Goal: Task Accomplishment & Management: Complete application form

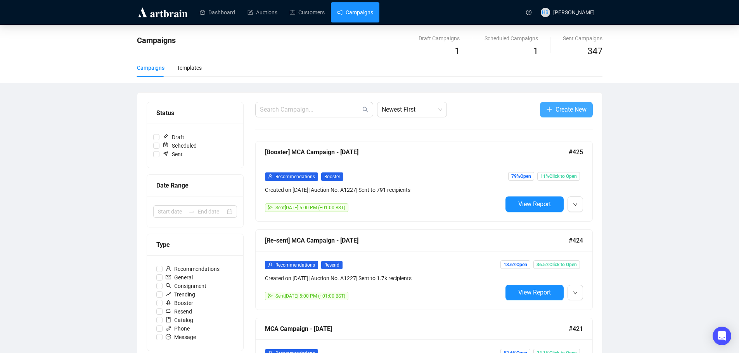
click at [577, 105] on span "Create New" at bounding box center [570, 110] width 31 height 10
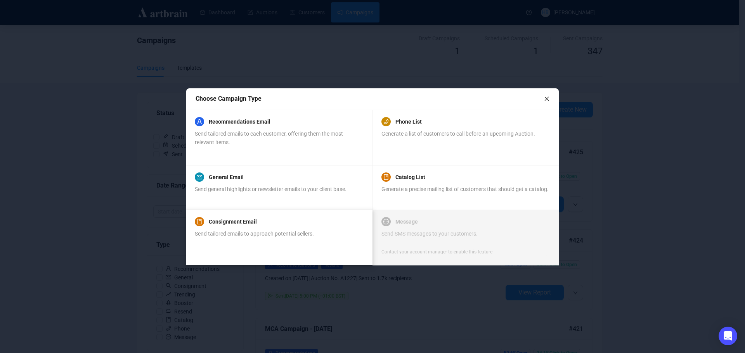
click at [295, 231] on span "Send tailored emails to approach potential sellers." at bounding box center [254, 234] width 119 height 6
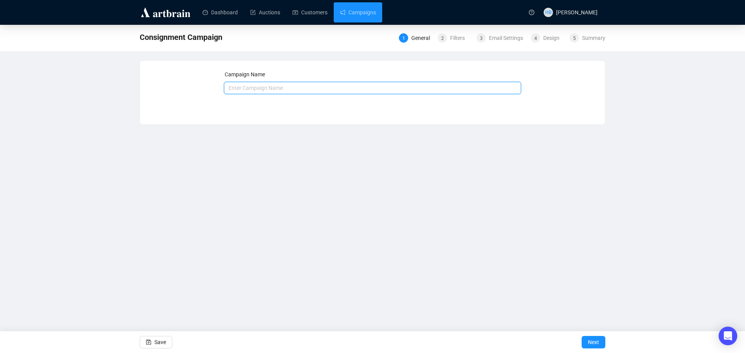
click at [267, 90] on input "text" at bounding box center [372, 88] width 297 height 12
type input "Fine Jewellery Consignment - September 2025"
click at [594, 343] on span "Next" at bounding box center [592, 343] width 11 height 22
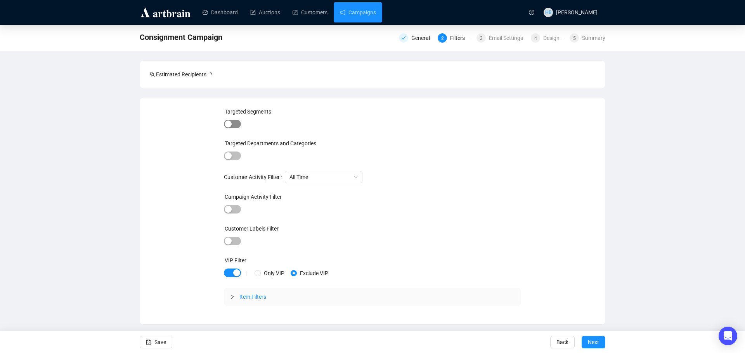
click at [234, 120] on span "button" at bounding box center [232, 124] width 17 height 9
click at [266, 120] on div at bounding box center [357, 125] width 202 height 11
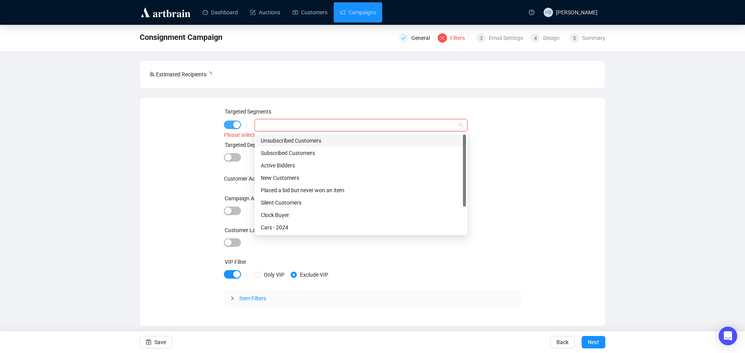
click at [226, 124] on span "button" at bounding box center [232, 125] width 17 height 9
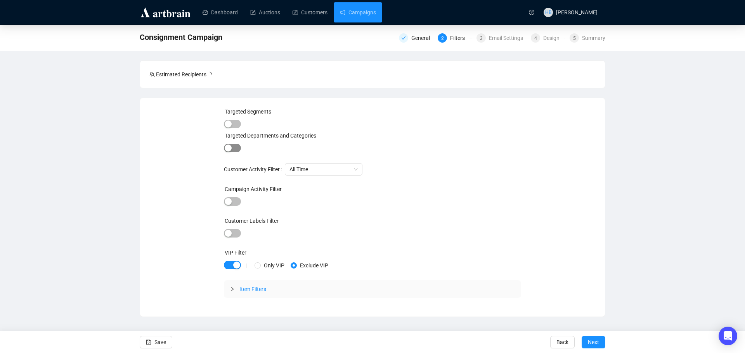
click at [231, 144] on span "button" at bounding box center [232, 148] width 17 height 9
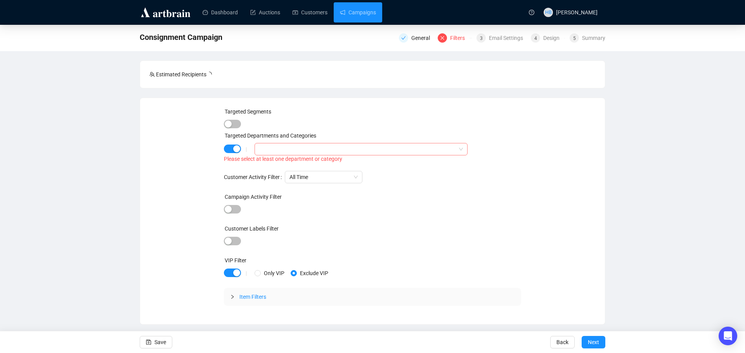
click at [272, 148] on div at bounding box center [357, 149] width 202 height 11
click at [261, 166] on icon "caret-down" at bounding box center [261, 165] width 4 height 4
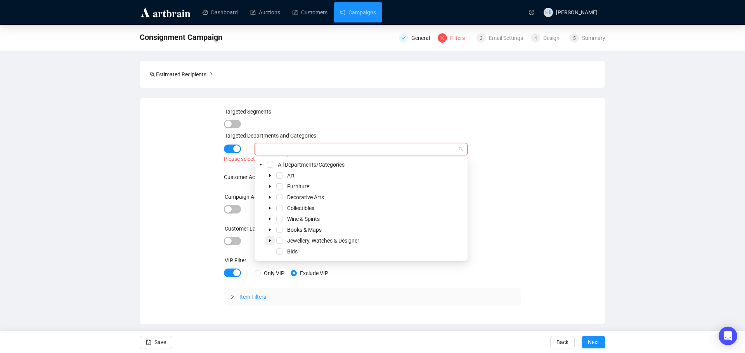
click at [271, 237] on span at bounding box center [269, 240] width 9 height 9
click at [288, 232] on span "Select Jewellery" at bounding box center [288, 231] width 6 height 6
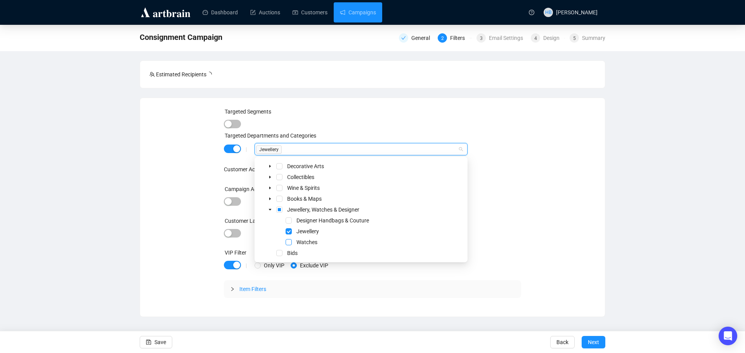
click at [289, 242] on span "Select Watches" at bounding box center [288, 242] width 6 height 6
click at [183, 205] on div "Targeted Segments Targeted Departments and Categories | Jewellery, Watches Jewe…" at bounding box center [372, 207] width 446 height 200
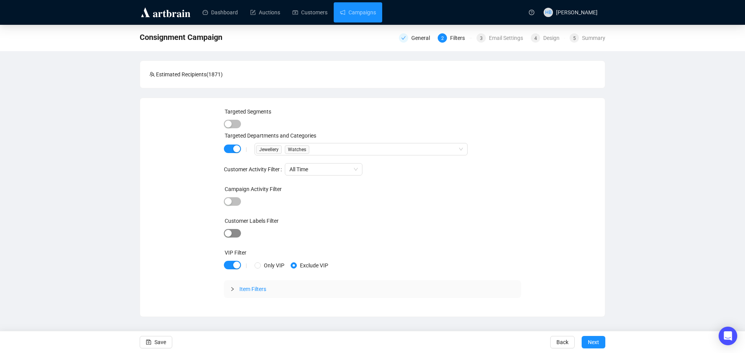
click at [233, 233] on span "button" at bounding box center [232, 233] width 17 height 9
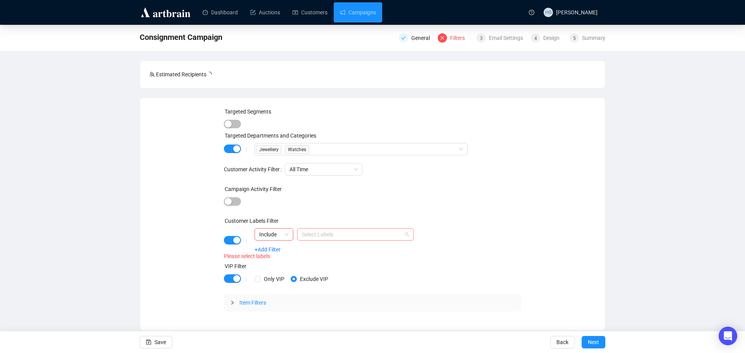
click at [325, 237] on div at bounding box center [351, 234] width 105 height 11
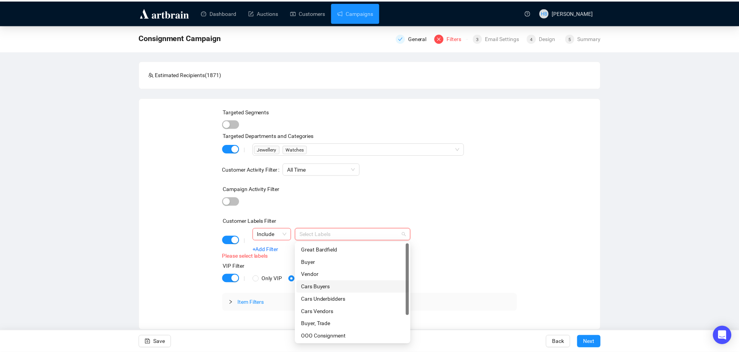
scroll to position [37, 0]
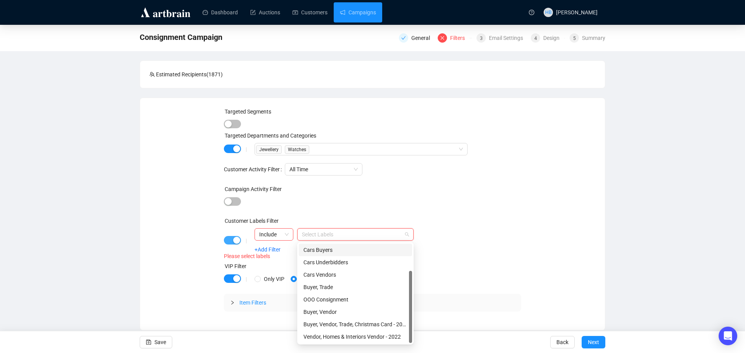
click at [228, 237] on span "button" at bounding box center [232, 240] width 17 height 9
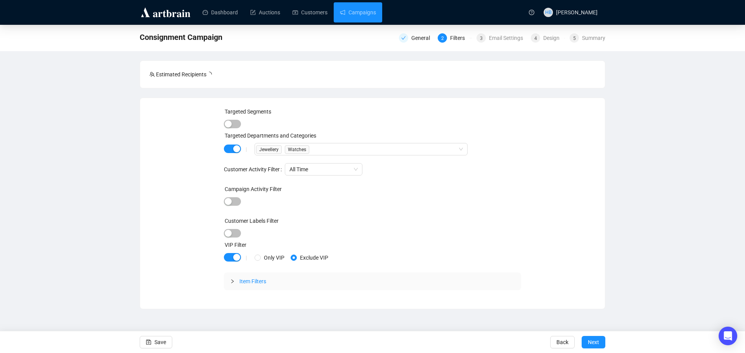
click at [196, 244] on div "Targeted Segments Targeted Departments and Categories | Jewellery Watches Custo…" at bounding box center [372, 203] width 446 height 192
click at [232, 283] on icon "collapsed" at bounding box center [232, 281] width 5 height 5
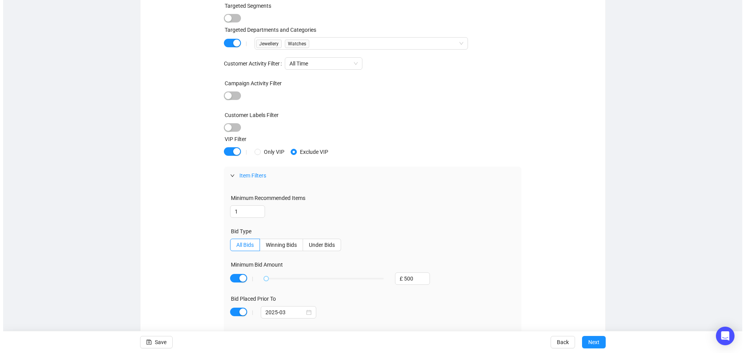
scroll to position [0, 0]
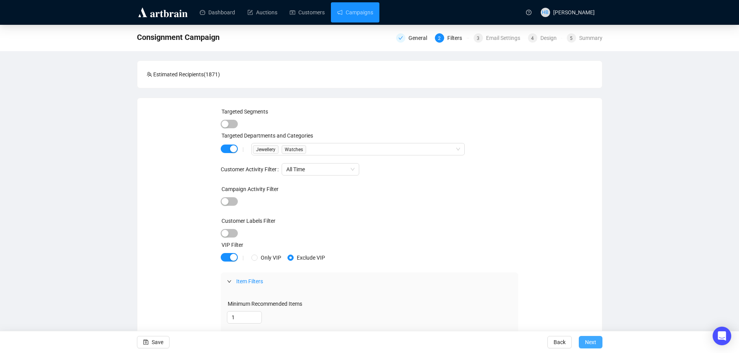
click at [591, 346] on span "Next" at bounding box center [590, 343] width 11 height 22
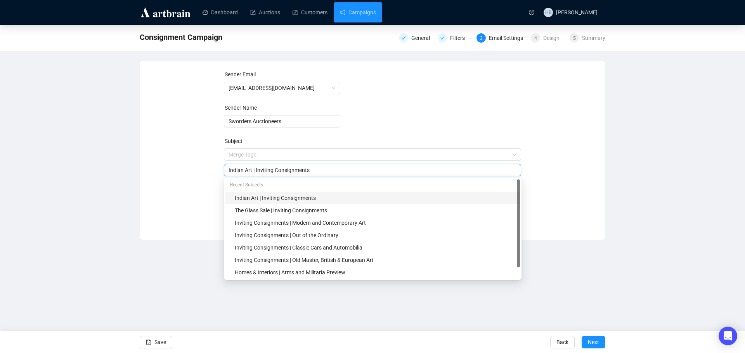
drag, startPoint x: 251, startPoint y: 157, endPoint x: 217, endPoint y: 163, distance: 35.0
click at [217, 163] on div "Sender Email info@sworder.co.uk Sender Name Sworders Auctioneers Subject Merge …" at bounding box center [372, 144] width 446 height 149
drag, startPoint x: 261, startPoint y: 172, endPoint x: 207, endPoint y: 175, distance: 54.8
click at [207, 175] on div "Sender Email info@sworder.co.uk Sender Name Sworders Auctioneers Subject Merge …" at bounding box center [372, 144] width 446 height 149
click at [232, 172] on input "| Inviting Consignments" at bounding box center [372, 170] width 288 height 9
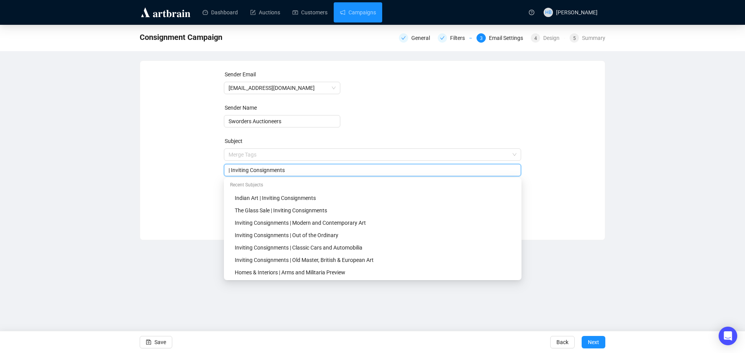
click at [229, 172] on input "| Inviting Consignments" at bounding box center [372, 170] width 288 height 9
paste input "Fine Jewellery"
type input "Fine Jewellery | Inviting Consignments"
click at [186, 201] on div "Sender Email info@sworder.co.uk Sender Name Sworders Auctioneers Subject Merge …" at bounding box center [372, 144] width 446 height 149
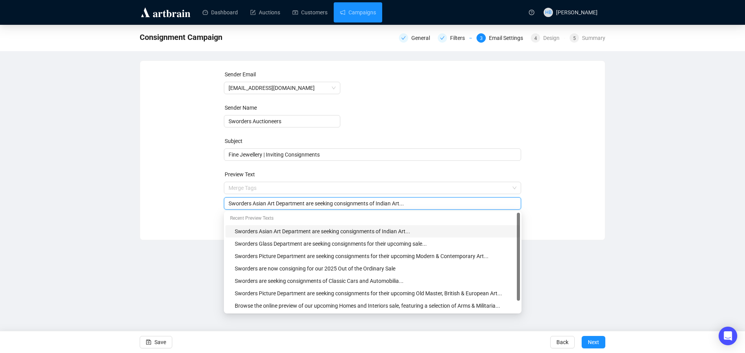
drag, startPoint x: 273, startPoint y: 204, endPoint x: 253, endPoint y: 205, distance: 20.6
click at [253, 205] on input "Sworders Asian Art Department are seeking consignments of Indian Art..." at bounding box center [372, 203] width 288 height 9
drag, startPoint x: 398, startPoint y: 206, endPoint x: 375, endPoint y: 204, distance: 22.5
click at [375, 204] on input "Sworders Jewellery Department are seeking consignments of Indian Art..." at bounding box center [372, 203] width 288 height 9
type input "Sworders Jewellery Department are seeking consignments for their upcoming Fine …"
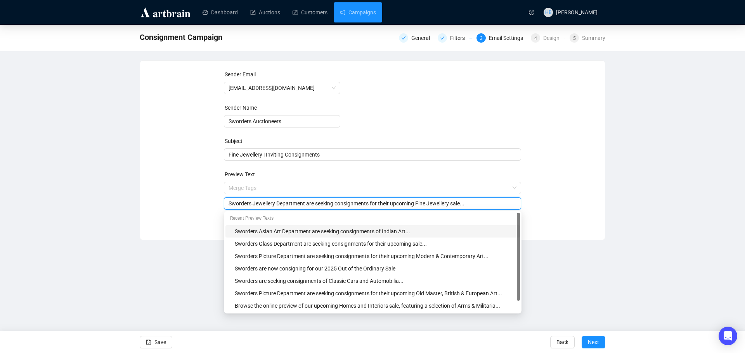
click at [196, 237] on div "Sender Email info@sworder.co.uk Sender Name Sworders Auctioneers Subject Fine J…" at bounding box center [372, 150] width 465 height 180
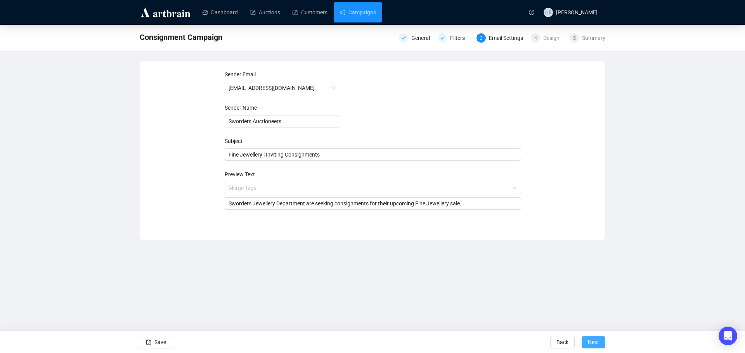
click at [596, 343] on span "Next" at bounding box center [592, 343] width 11 height 22
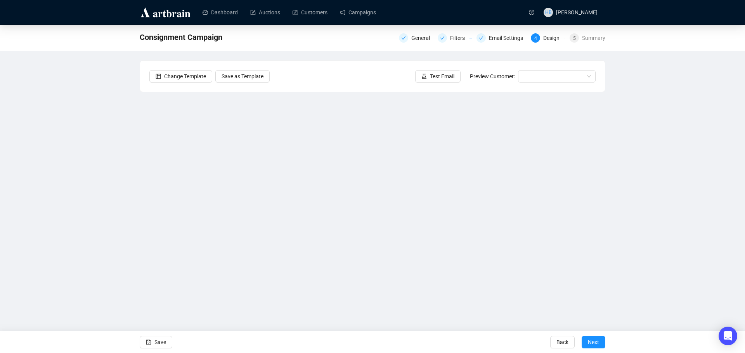
click at [738, 193] on div "Consignment Campaign General Filters Email Settings 4 Design 5 Summary Change T…" at bounding box center [372, 168] width 745 height 287
click at [155, 344] on span "Save" at bounding box center [160, 343] width 12 height 22
click at [167, 338] on button "Save" at bounding box center [156, 342] width 33 height 12
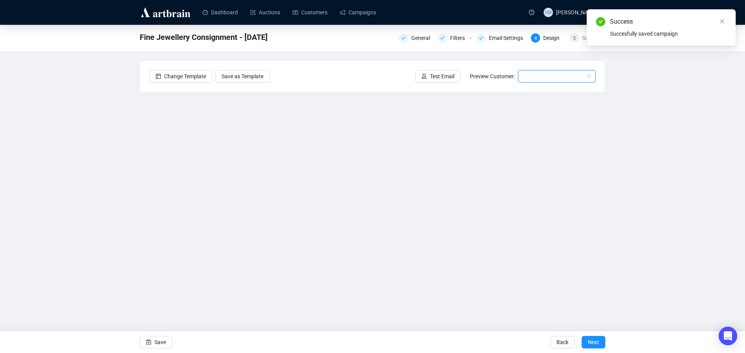
click at [530, 73] on input "search" at bounding box center [552, 77] width 61 height 12
click at [541, 95] on div "Ann | Example" at bounding box center [556, 92] width 65 height 9
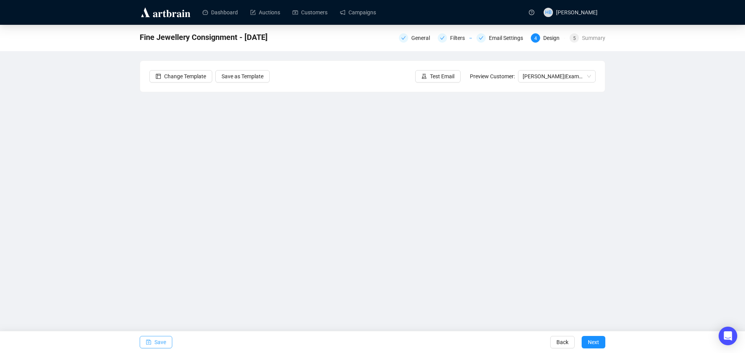
click at [153, 340] on button "Save" at bounding box center [156, 342] width 33 height 12
click at [421, 79] on button "Test Email" at bounding box center [437, 76] width 45 height 12
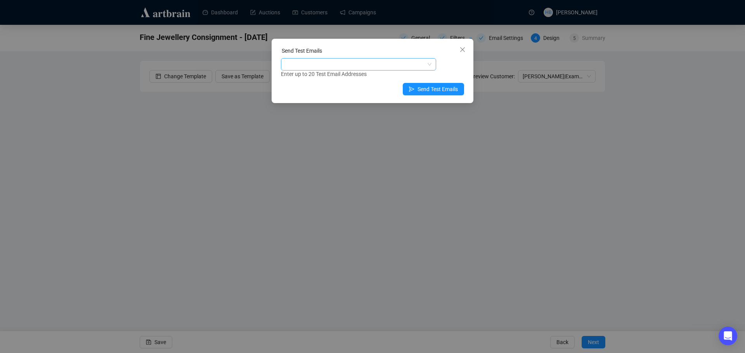
click at [379, 62] on div at bounding box center [354, 64] width 144 height 11
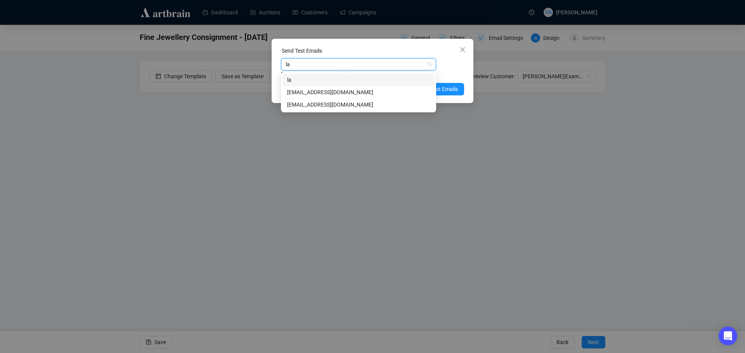
type input "lau"
click at [357, 90] on div "laurenbrown@sworder.co.uk" at bounding box center [358, 92] width 143 height 9
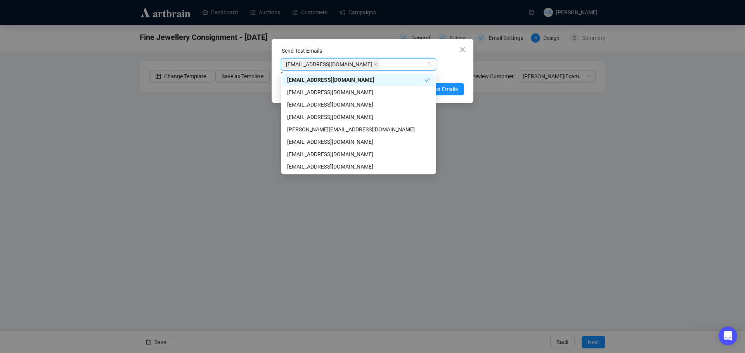
click at [460, 68] on div "laurenbrown@sworder.co.uk Enter up to 20 Test Email Addresses" at bounding box center [372, 68] width 183 height 20
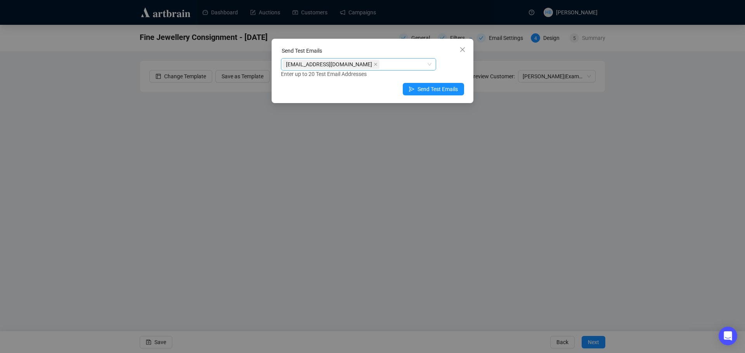
click at [384, 69] on div "laurenbrown@sworder.co.uk" at bounding box center [354, 64] width 144 height 11
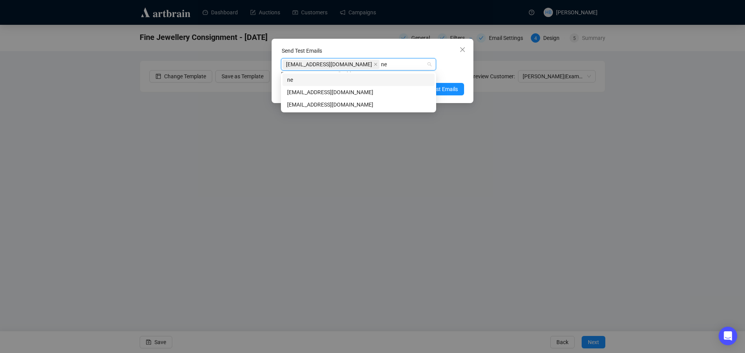
type input "n"
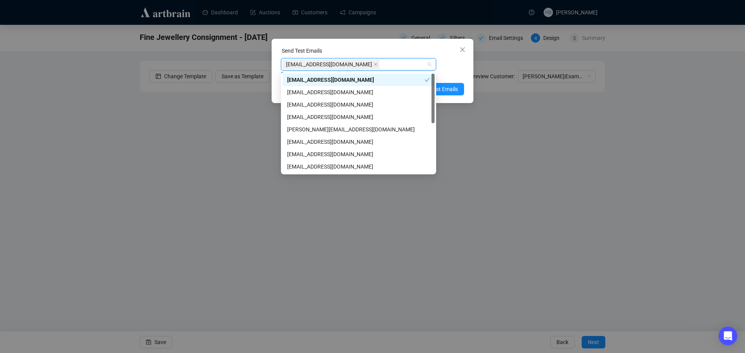
click at [461, 66] on div "laurenbrown@sworder.co.uk Enter up to 20 Test Email Addresses" at bounding box center [372, 68] width 183 height 20
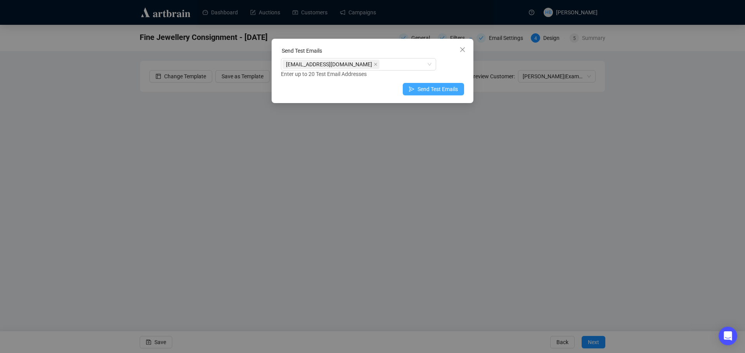
click at [429, 88] on span "Send Test Emails" at bounding box center [437, 89] width 40 height 9
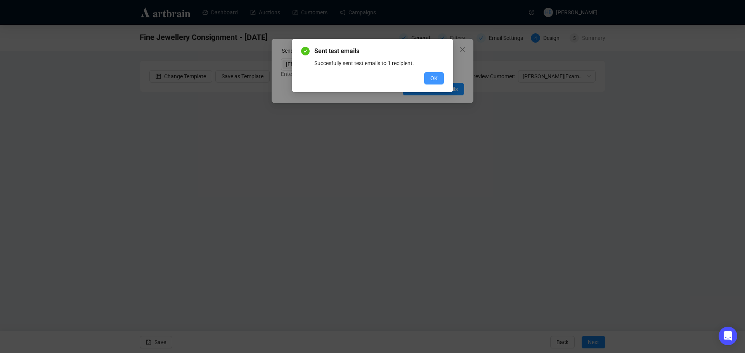
click at [428, 82] on button "OK" at bounding box center [434, 78] width 20 height 12
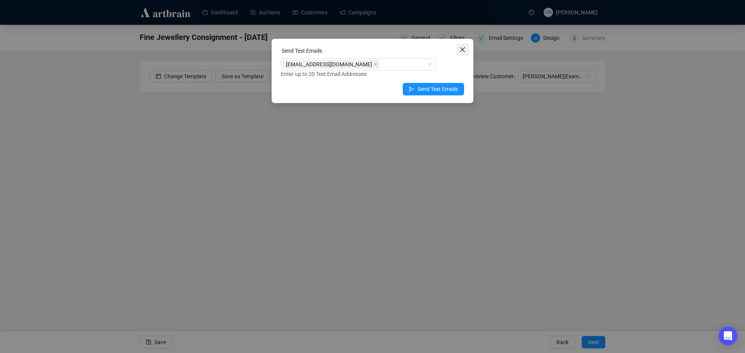
click at [457, 52] on span "Close" at bounding box center [462, 50] width 12 height 6
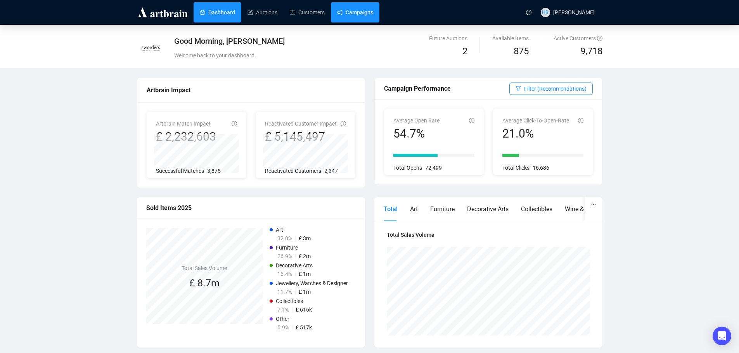
click at [352, 10] on link "Campaigns" at bounding box center [355, 12] width 36 height 20
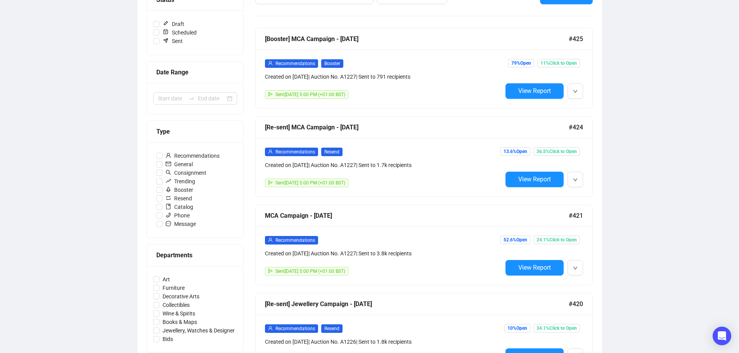
scroll to position [114, 0]
click at [575, 90] on icon "down" at bounding box center [575, 91] width 5 height 5
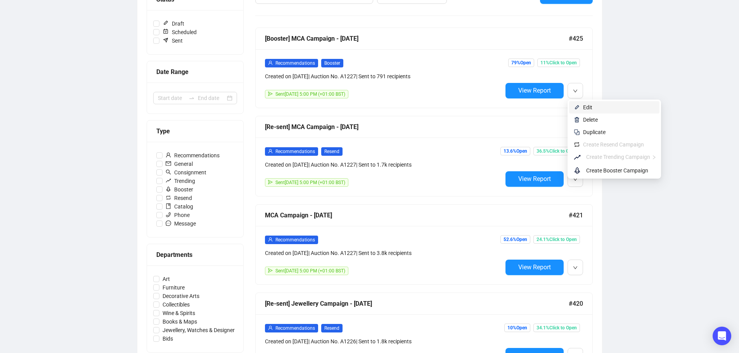
click at [592, 108] on span "Edit" at bounding box center [587, 107] width 9 height 6
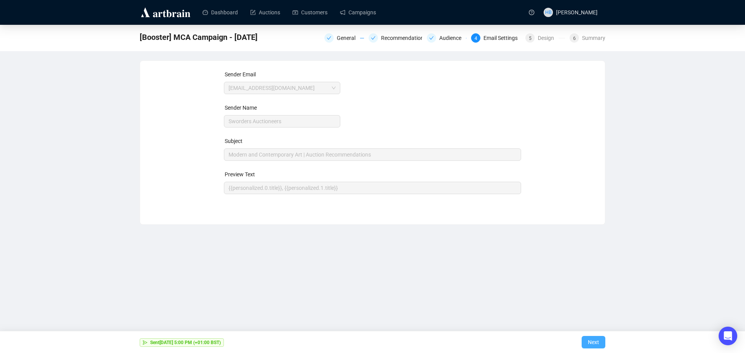
click at [598, 342] on span "Next" at bounding box center [592, 343] width 11 height 22
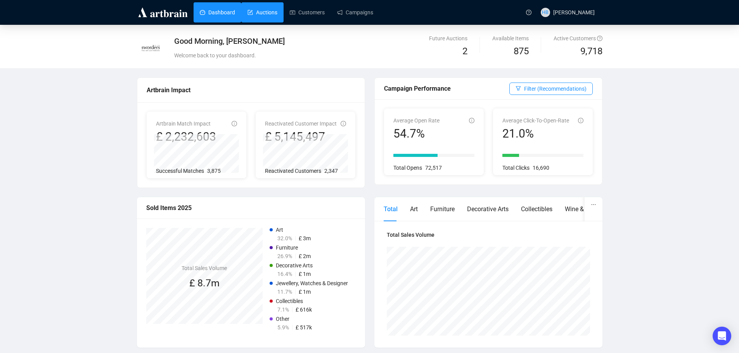
click at [269, 19] on link "Auctions" at bounding box center [262, 12] width 30 height 20
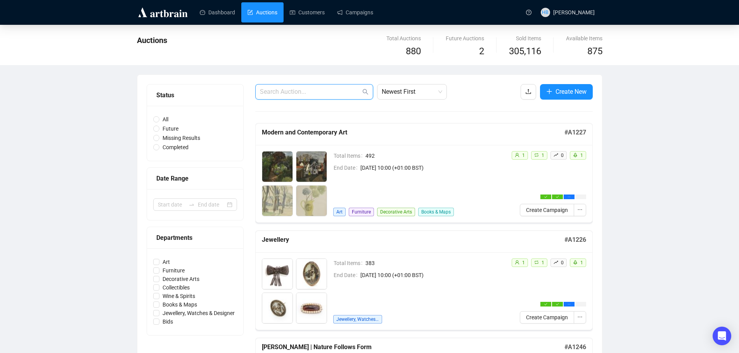
click at [281, 87] on input "text" at bounding box center [310, 91] width 101 height 9
click at [360, 17] on link "Campaigns" at bounding box center [355, 12] width 36 height 20
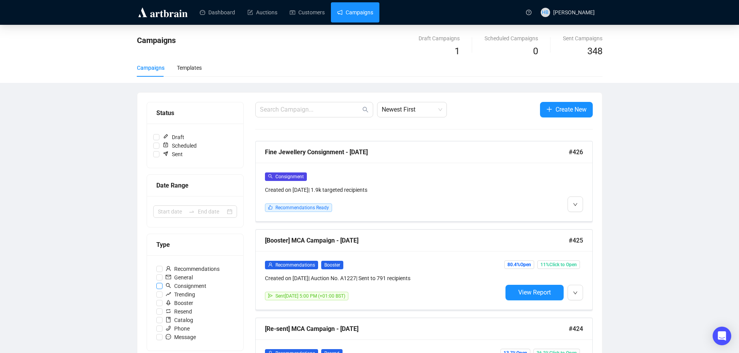
click at [196, 284] on span "Consignment" at bounding box center [185, 286] width 47 height 9
click at [162, 284] on input "Consignment" at bounding box center [159, 286] width 6 height 6
checkbox input "true"
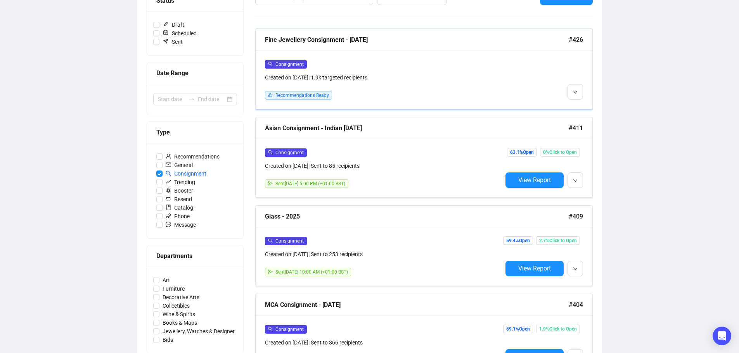
scroll to position [113, 0]
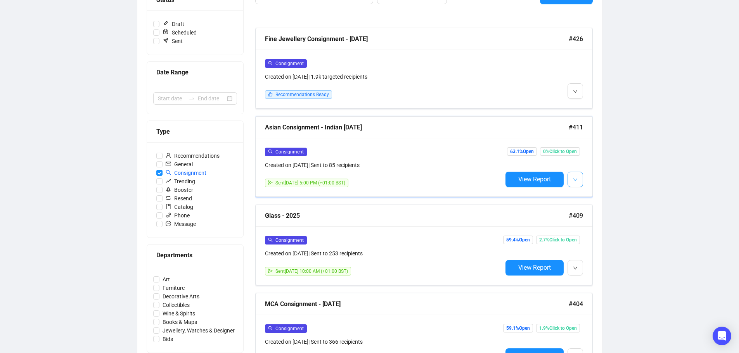
click at [580, 176] on button "button" at bounding box center [575, 180] width 16 height 16
click at [597, 195] on span "Edit" at bounding box center [613, 196] width 61 height 9
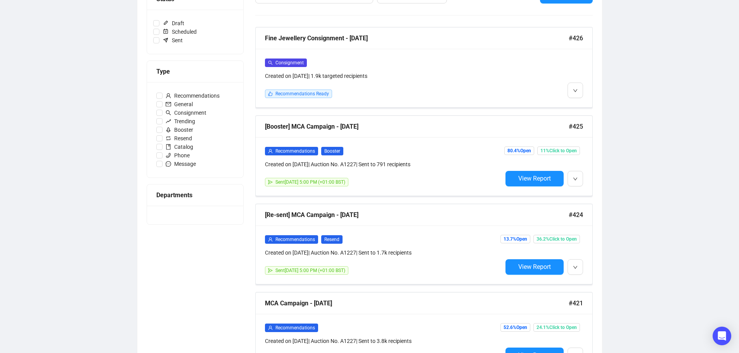
scroll to position [114, 0]
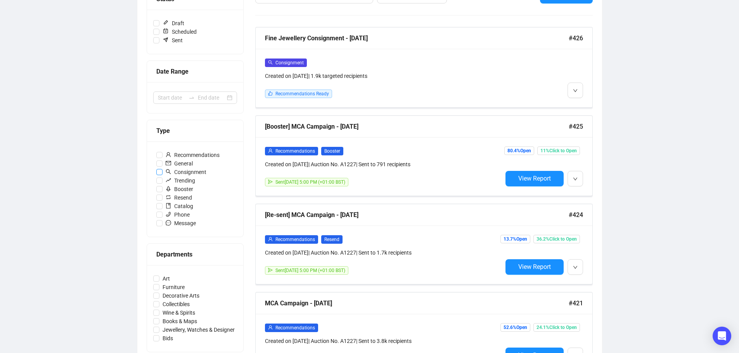
click at [200, 170] on span "Consignment" at bounding box center [185, 172] width 47 height 9
click at [162, 170] on input "Consignment" at bounding box center [159, 172] width 6 height 6
checkbox input "true"
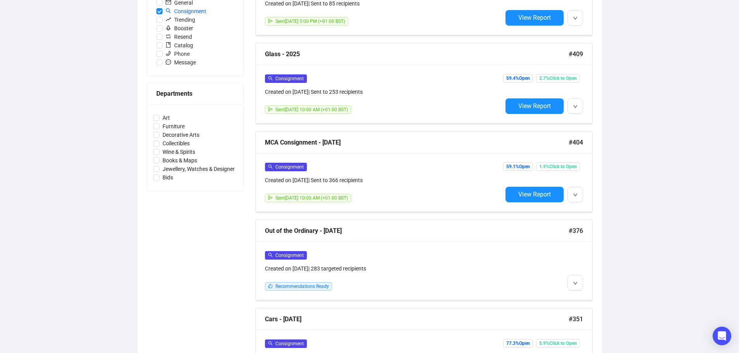
scroll to position [276, 0]
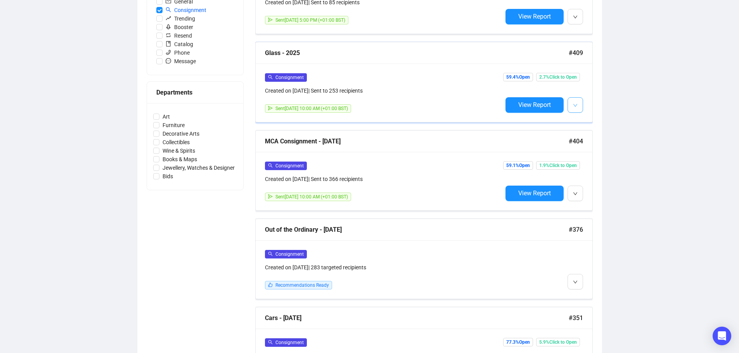
click at [571, 104] on button "button" at bounding box center [575, 105] width 16 height 16
click at [590, 120] on span "Edit" at bounding box center [587, 121] width 9 height 6
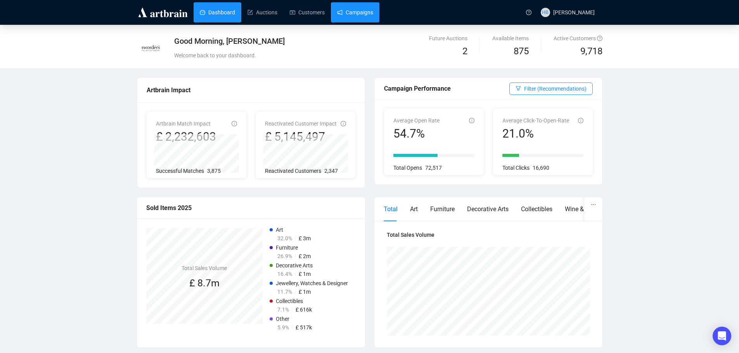
click at [343, 11] on link "Campaigns" at bounding box center [355, 12] width 36 height 20
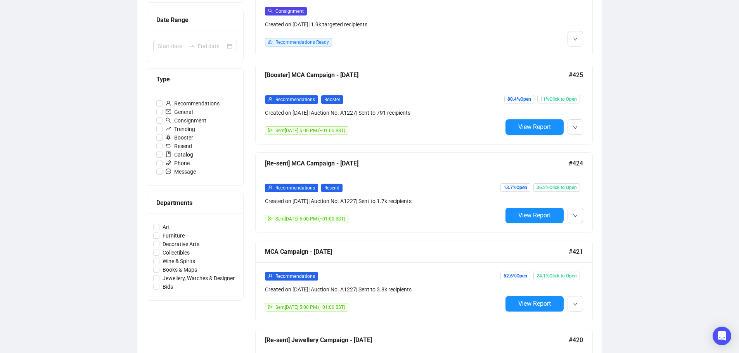
scroll to position [166, 0]
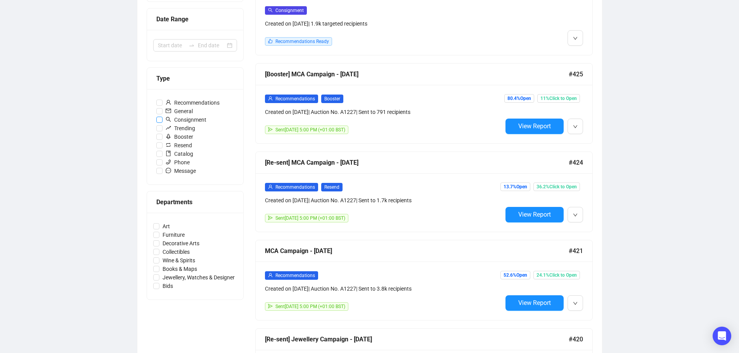
click at [196, 119] on span "Consignment" at bounding box center [185, 120] width 47 height 9
click at [162, 119] on input "Consignment" at bounding box center [159, 120] width 6 height 6
checkbox input "true"
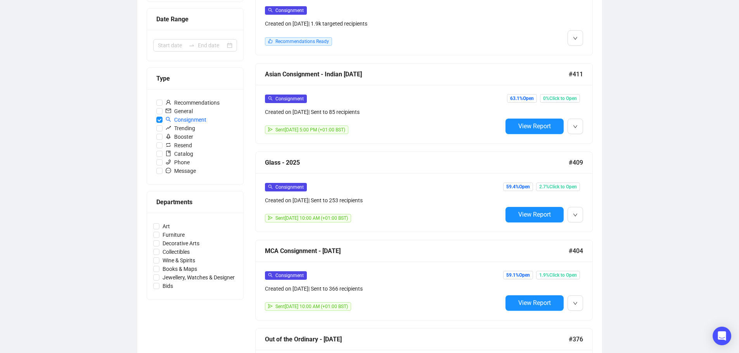
scroll to position [171, 0]
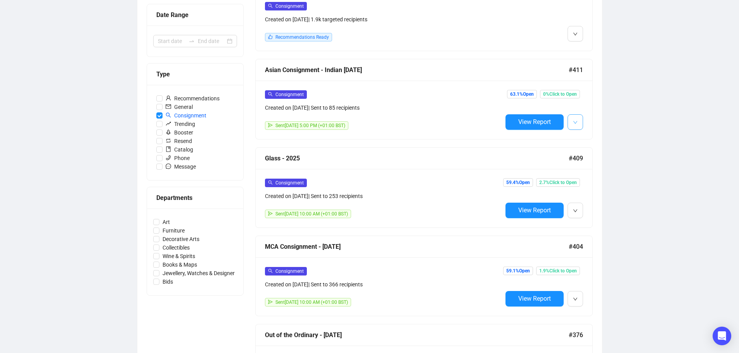
click at [582, 115] on button "button" at bounding box center [575, 122] width 16 height 16
click at [595, 140] on span "Edit" at bounding box center [613, 138] width 61 height 9
